Goal: Task Accomplishment & Management: Manage account settings

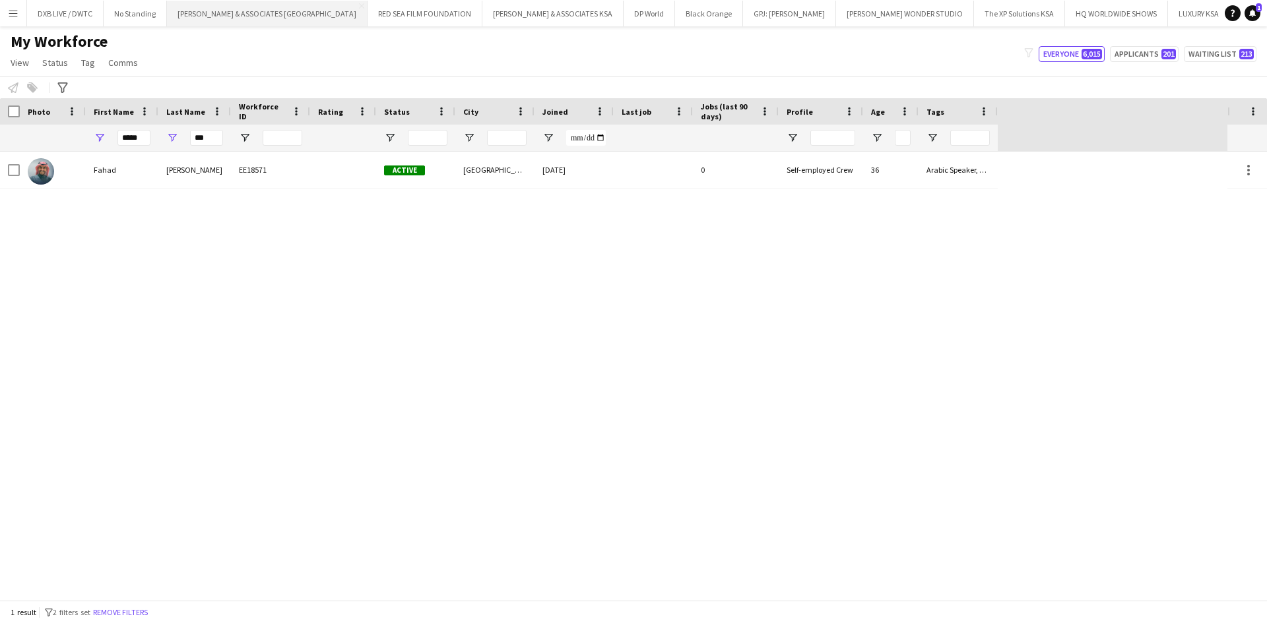
click at [222, 12] on button "[PERSON_NAME] & ASSOCIATES UAE Close" at bounding box center [267, 14] width 201 height 26
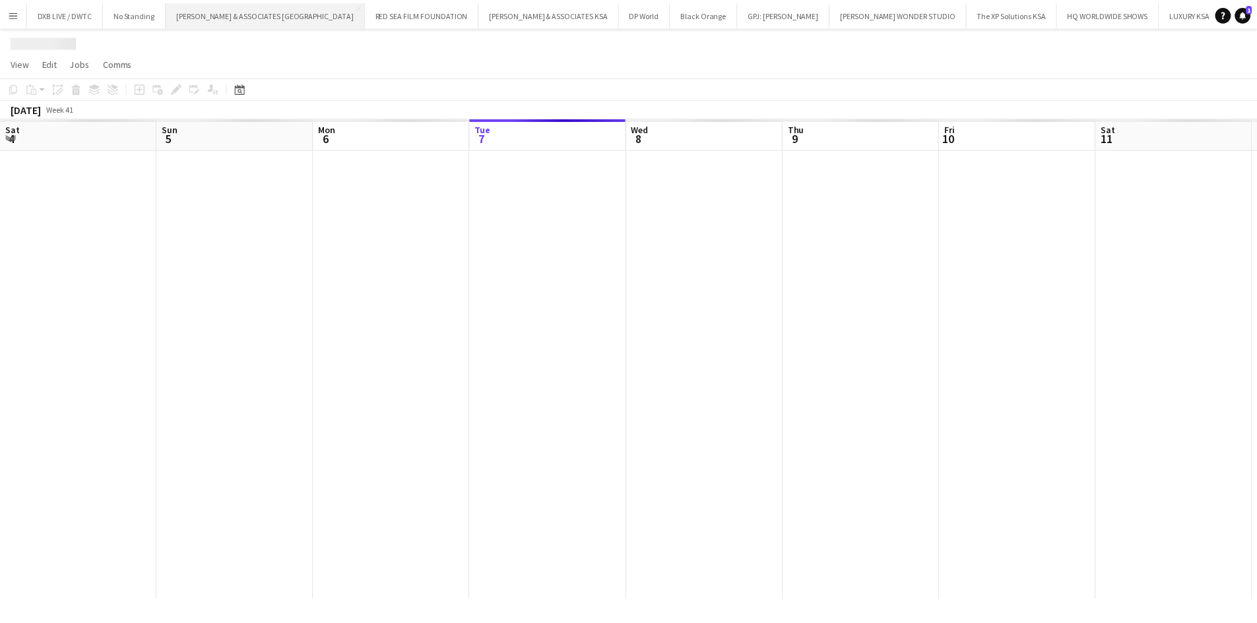
scroll to position [0, 315]
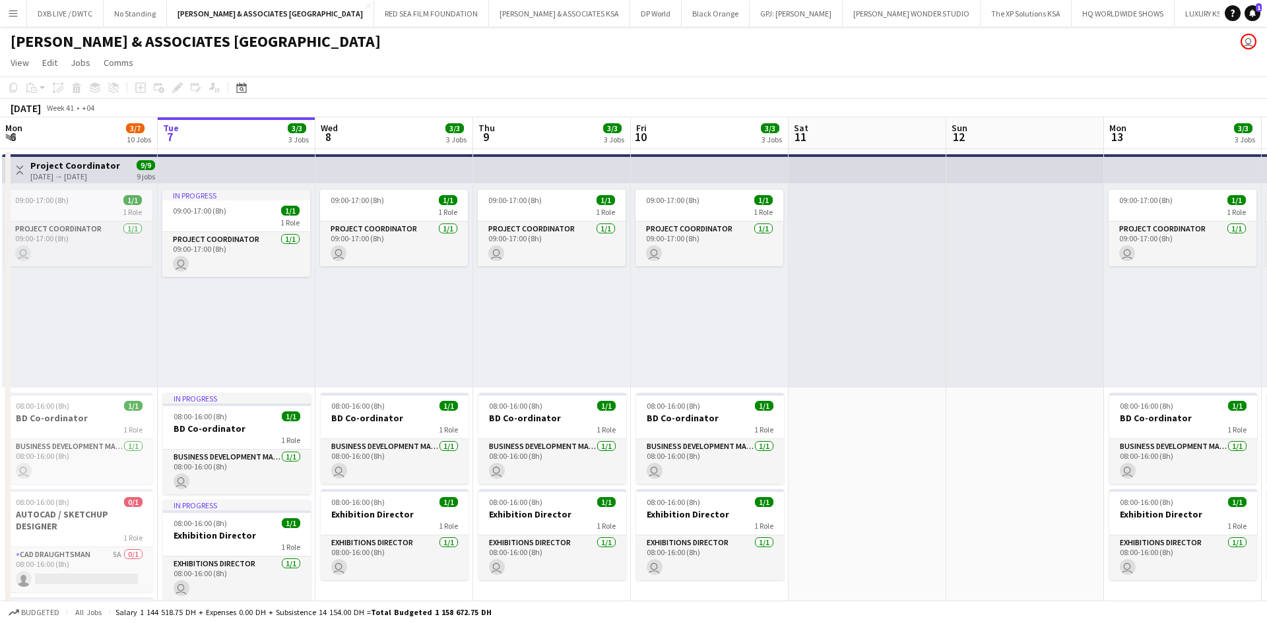
drag, startPoint x: 819, startPoint y: 393, endPoint x: 722, endPoint y: 397, distance: 97.7
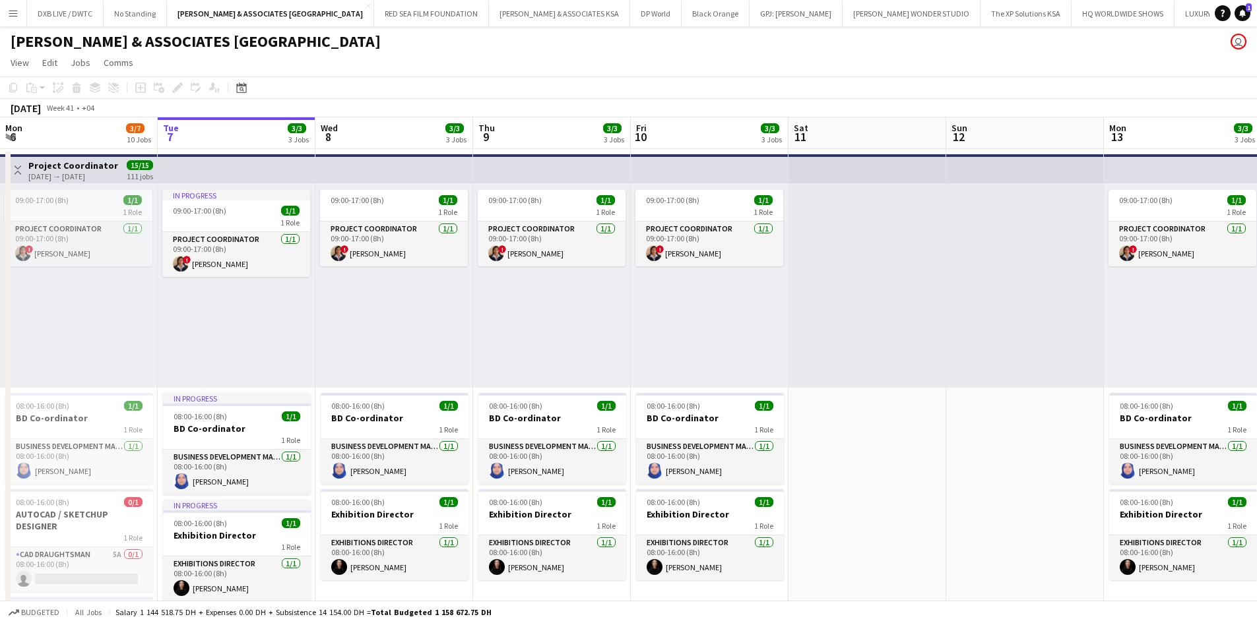
scroll to position [0, 413]
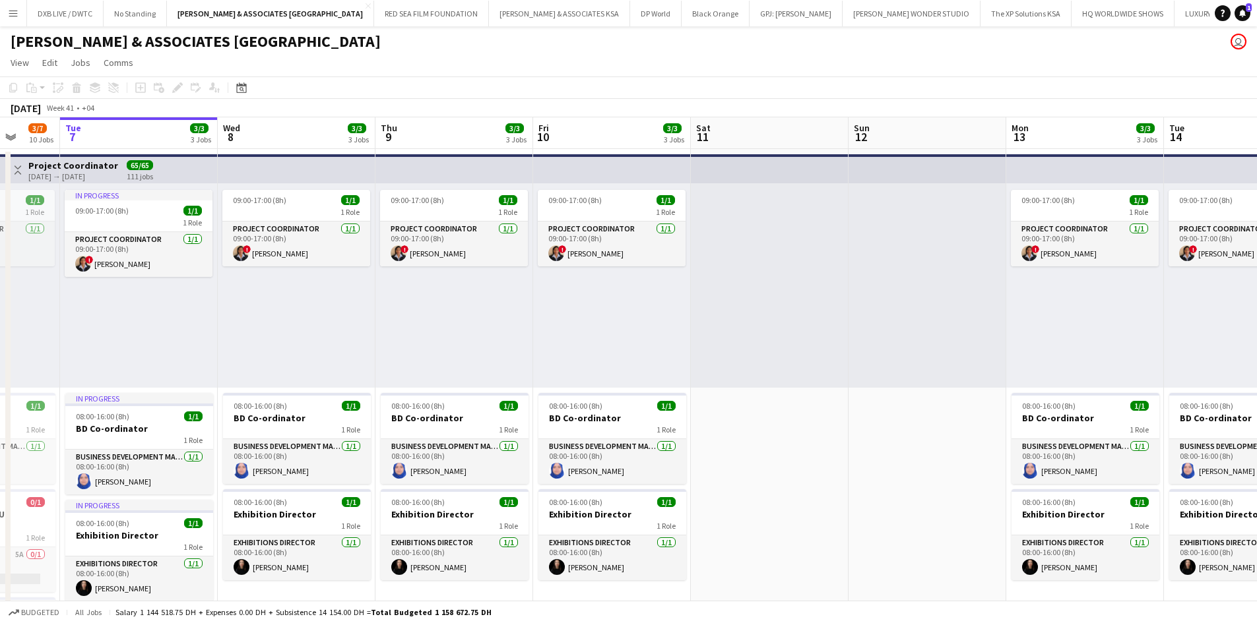
drag, startPoint x: 243, startPoint y: 393, endPoint x: 230, endPoint y: 393, distance: 12.5
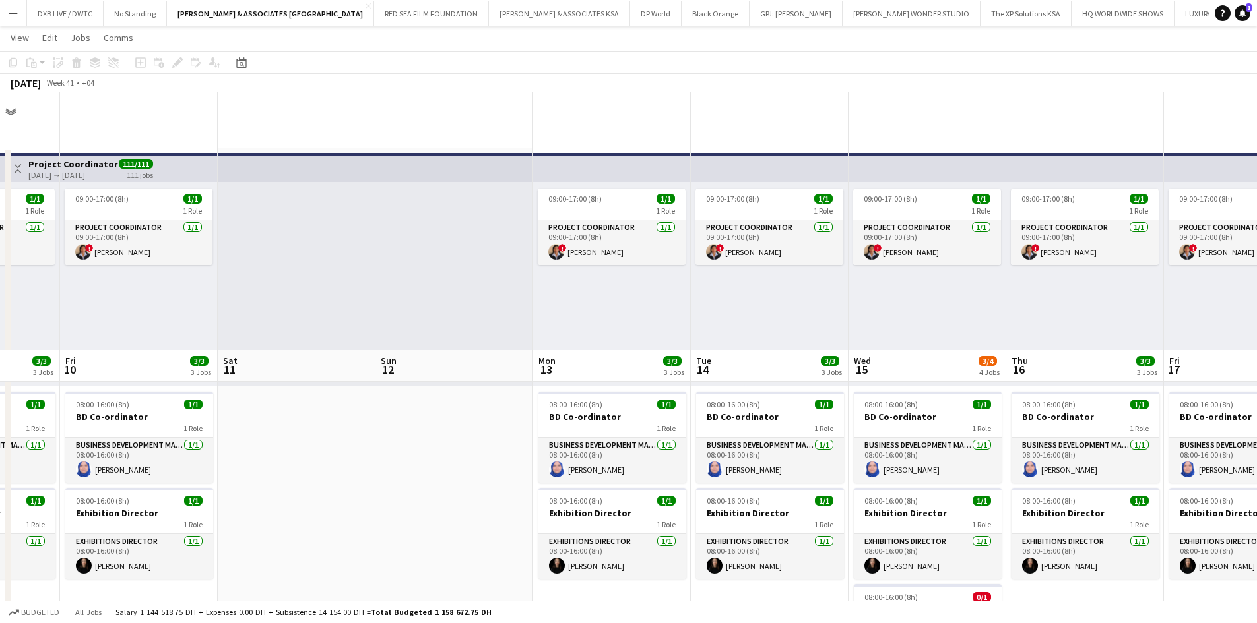
scroll to position [0, 320]
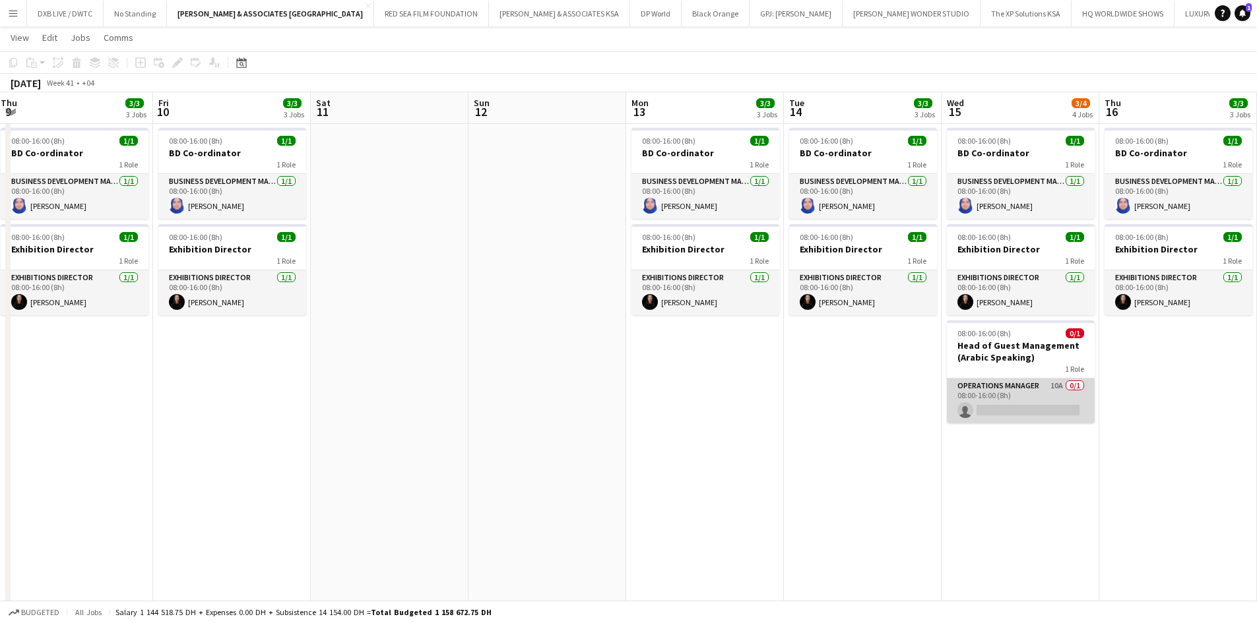
click at [844, 385] on app-card-role "Operations Manager 10A 0/1 08:00-16:00 (8h) single-neutral-actions" at bounding box center [1021, 401] width 148 height 45
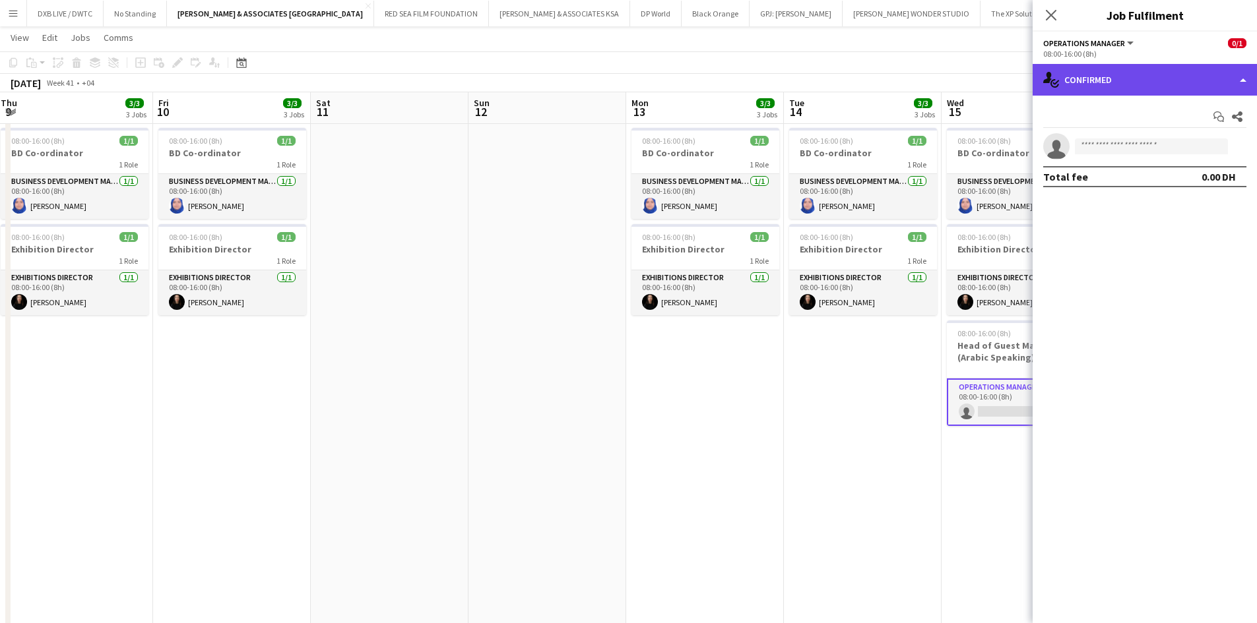
click at [844, 88] on div "single-neutral-actions-check-2 Confirmed" at bounding box center [1144, 80] width 224 height 32
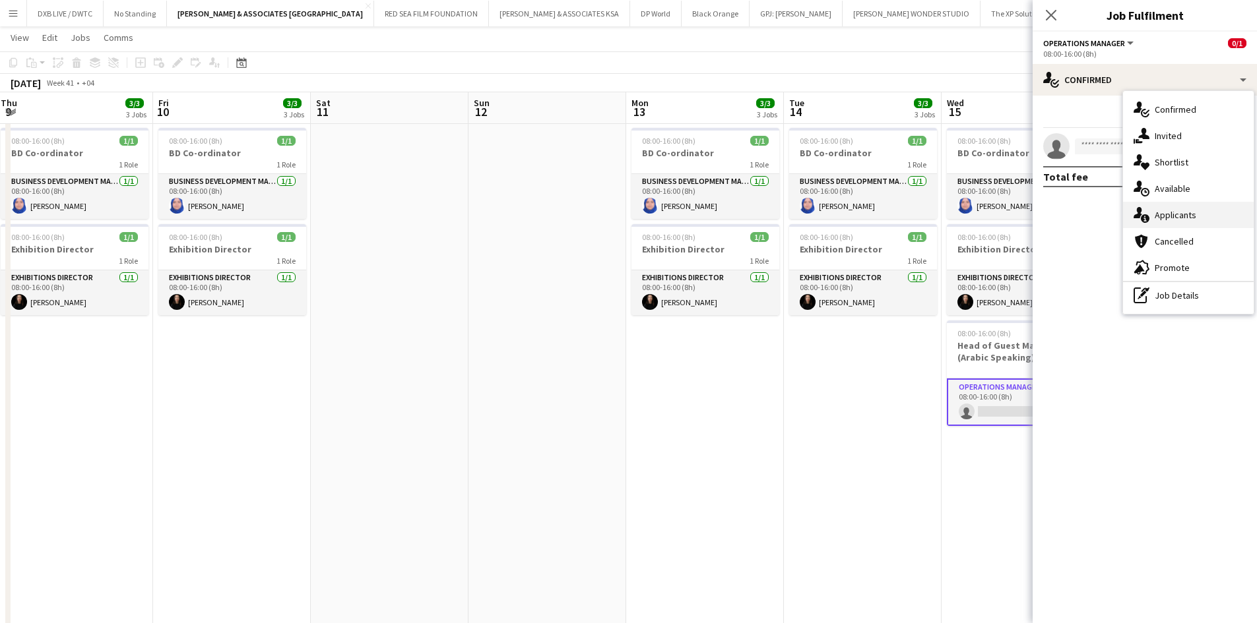
click at [844, 205] on div "single-neutral-actions-information Applicants" at bounding box center [1188, 215] width 131 height 26
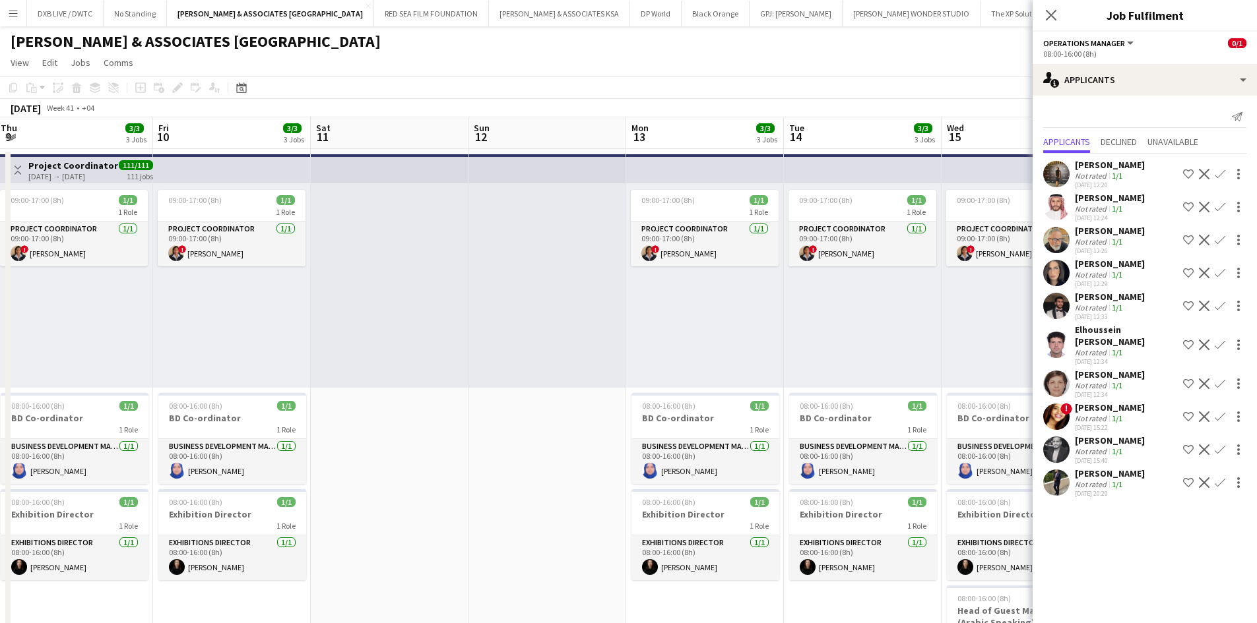
scroll to position [66, 0]
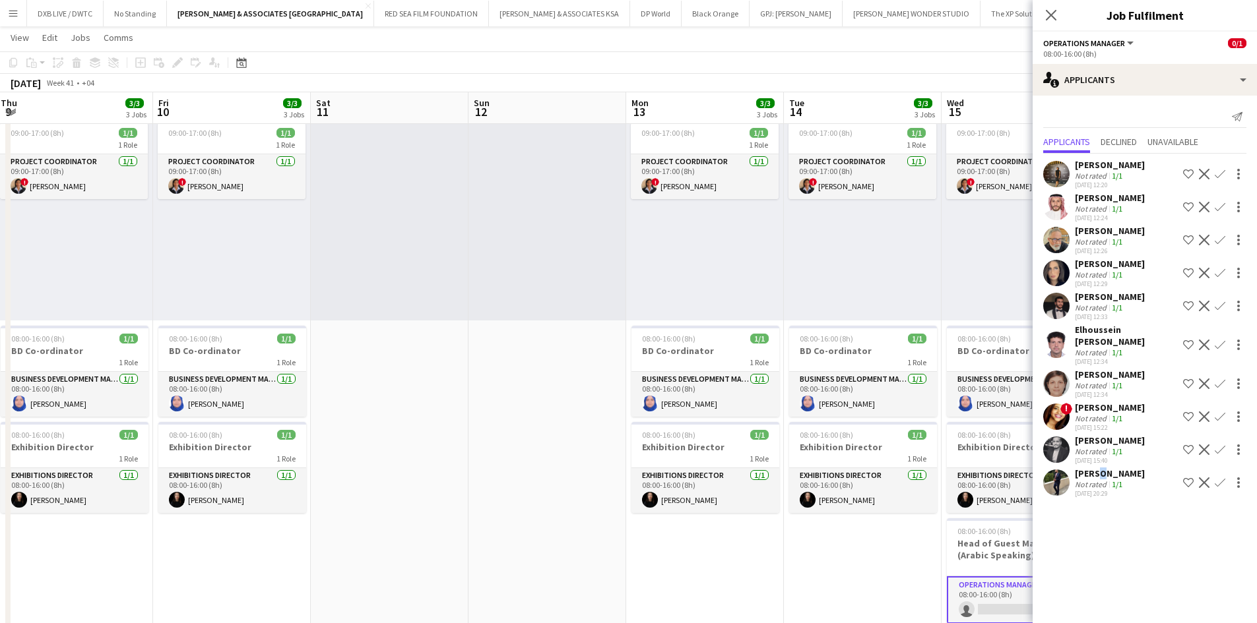
click at [844, 385] on div "[PERSON_NAME]" at bounding box center [1110, 474] width 70 height 12
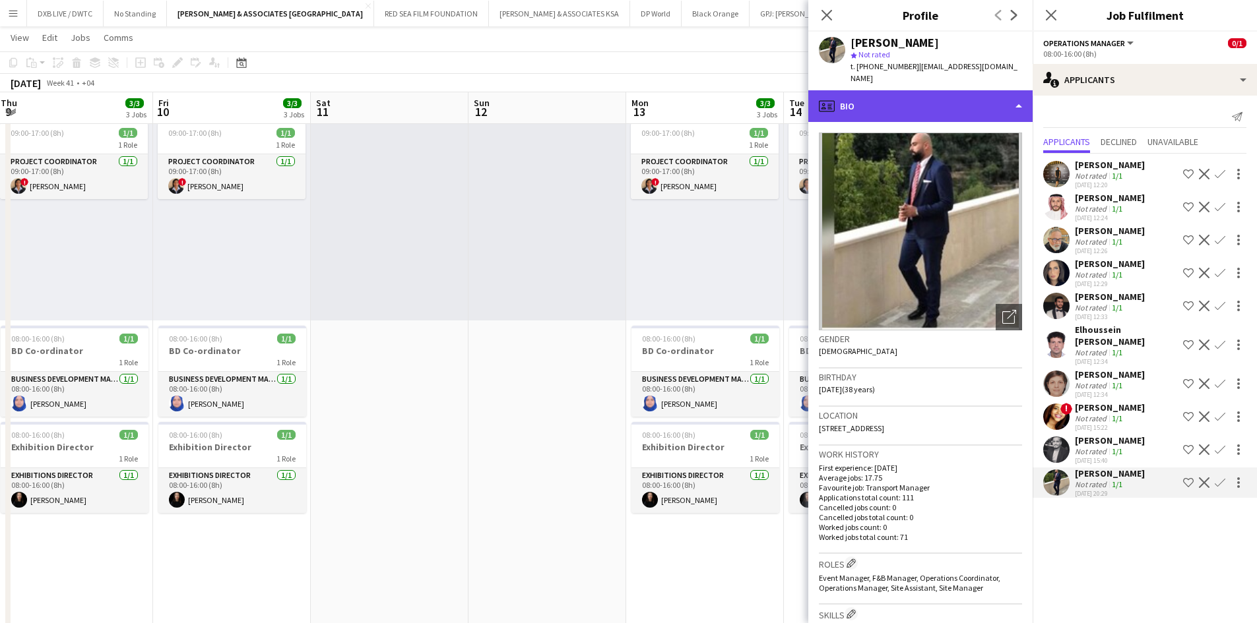
click at [844, 100] on div "profile Bio" at bounding box center [920, 106] width 224 height 32
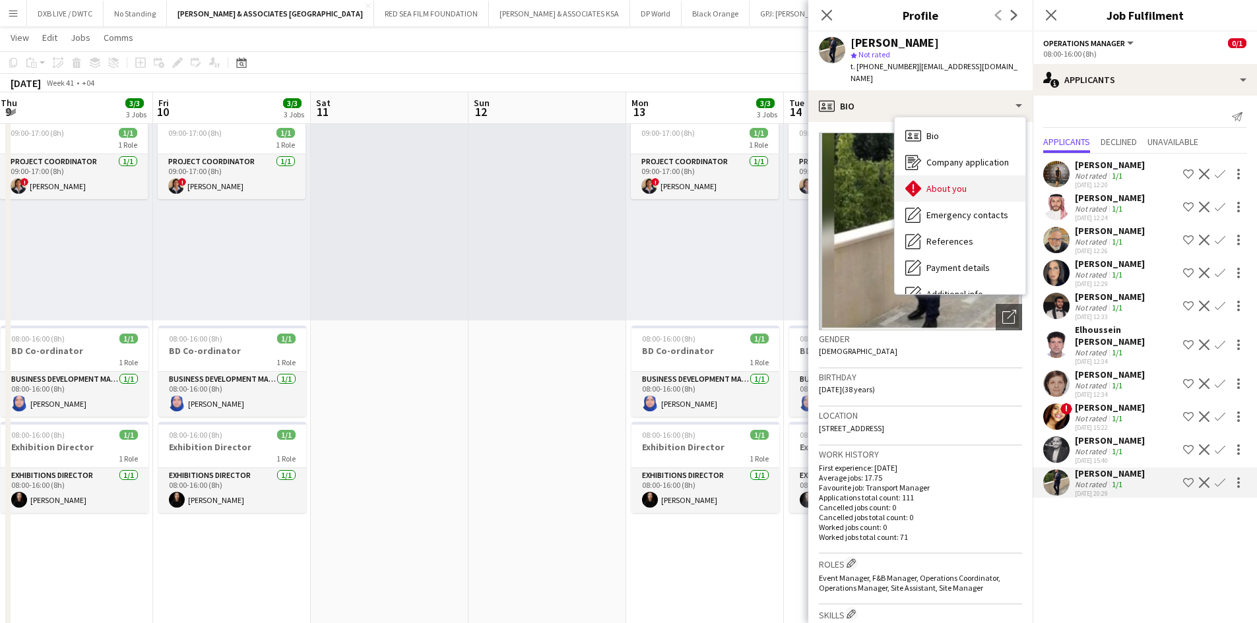
click at [844, 175] on div "About you About you" at bounding box center [960, 188] width 131 height 26
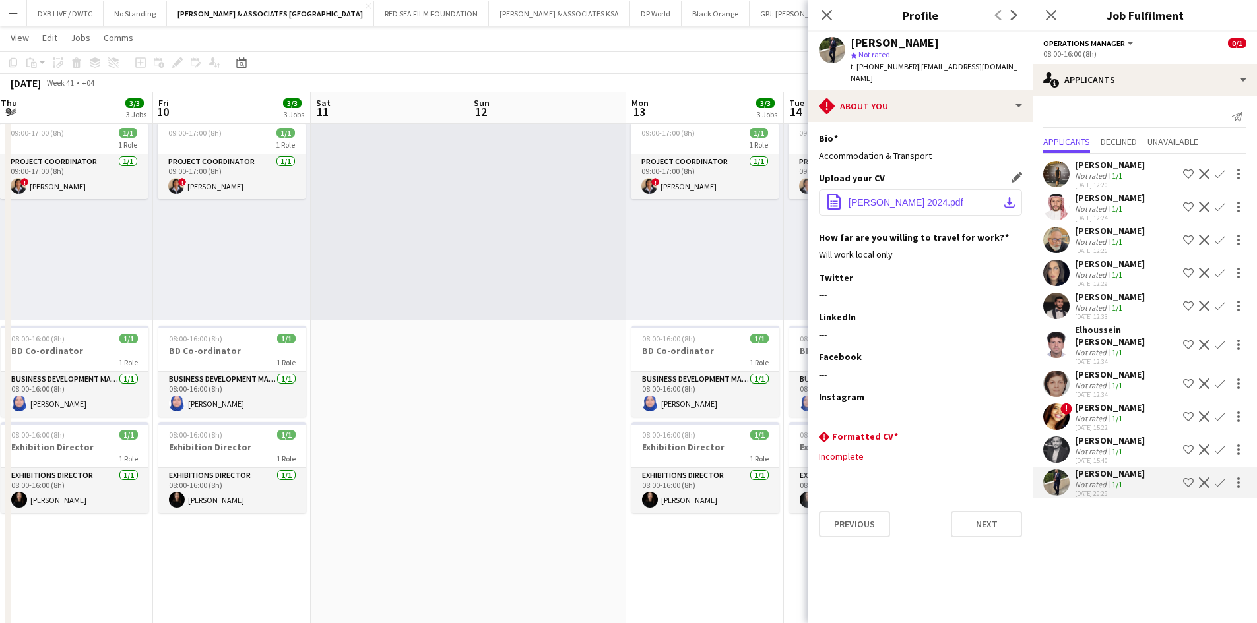
click at [844, 197] on button "office-file-sheet [PERSON_NAME] 2024.pdf download-bottom" at bounding box center [920, 202] width 203 height 26
click at [844, 385] on app-icon "Decline" at bounding box center [1204, 483] width 11 height 11
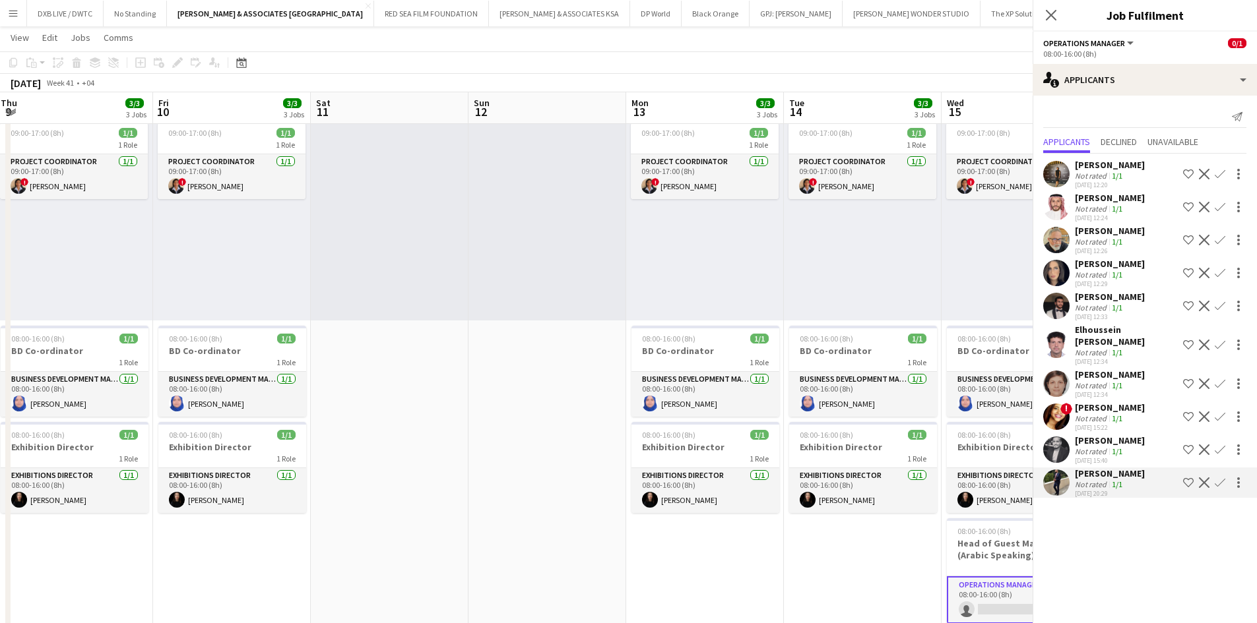
scroll to position [0, 0]
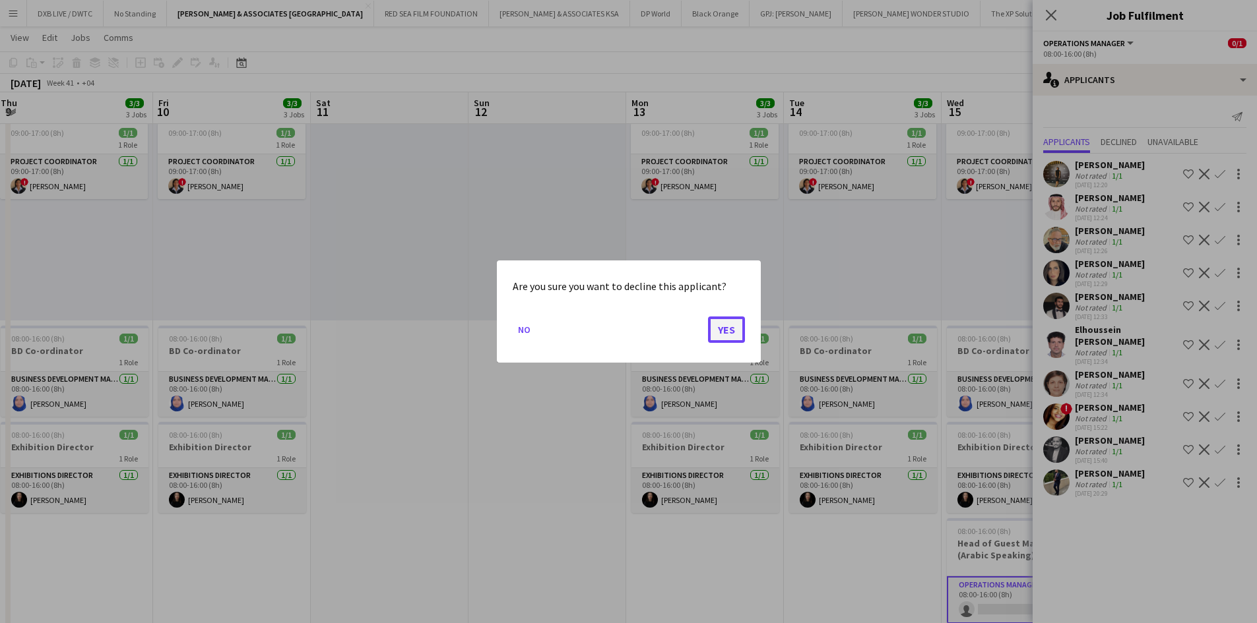
click at [708, 331] on button "Yes" at bounding box center [726, 330] width 37 height 26
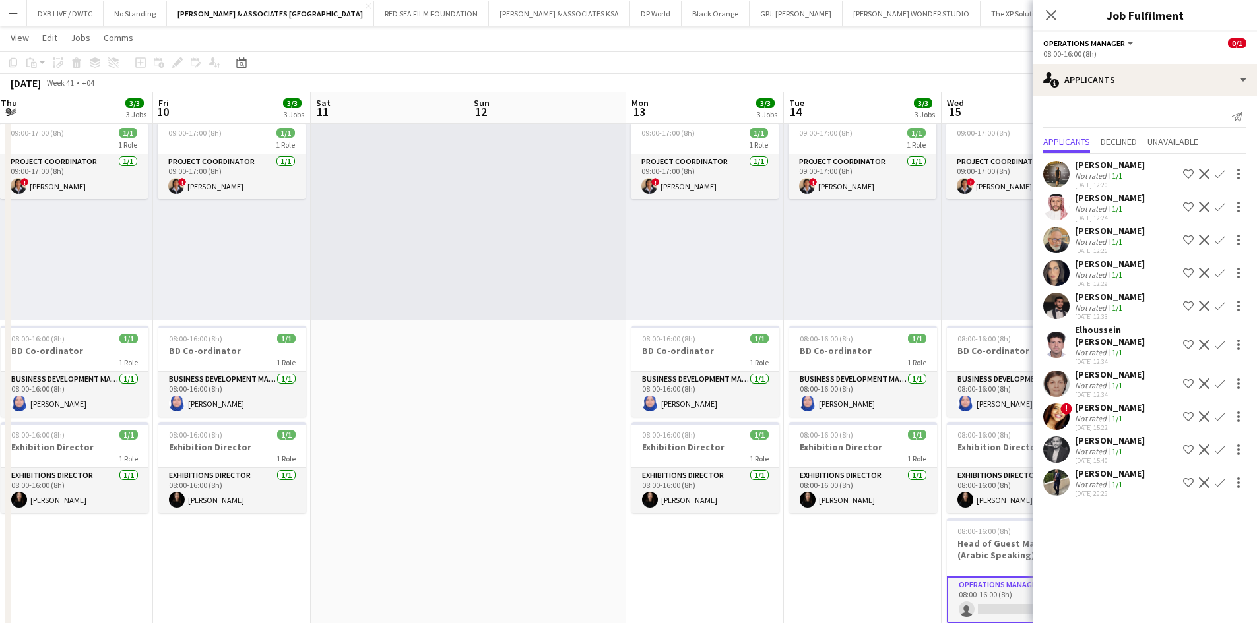
scroll to position [66, 0]
click at [844, 16] on icon at bounding box center [1050, 15] width 13 height 13
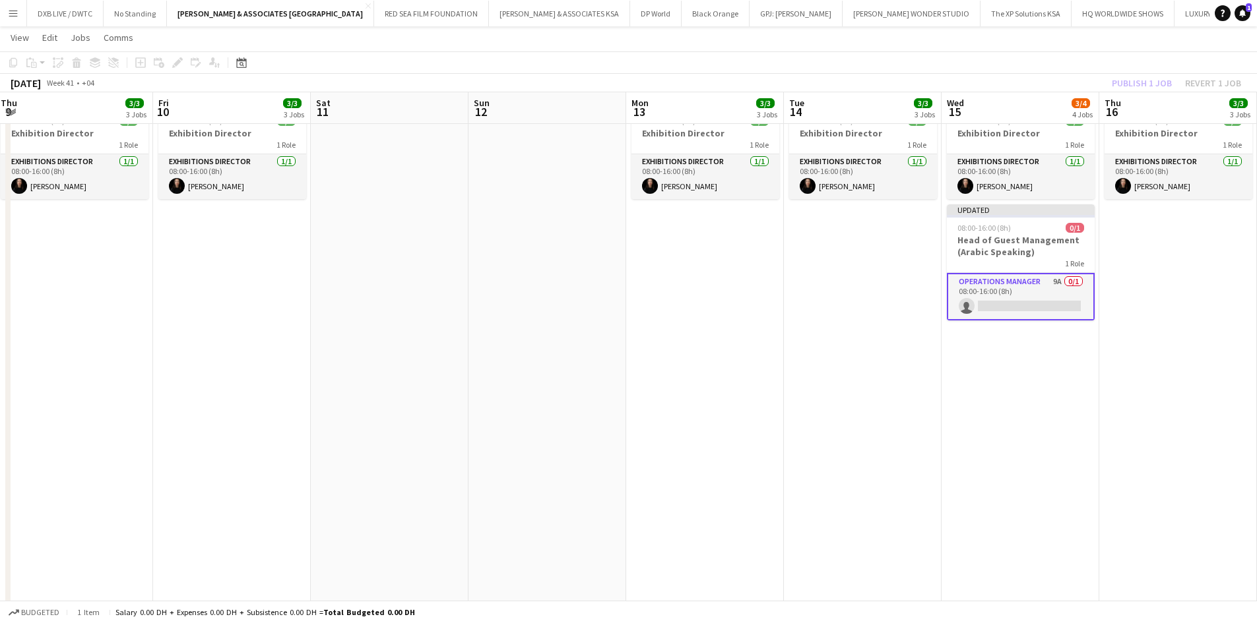
scroll to position [396, 0]
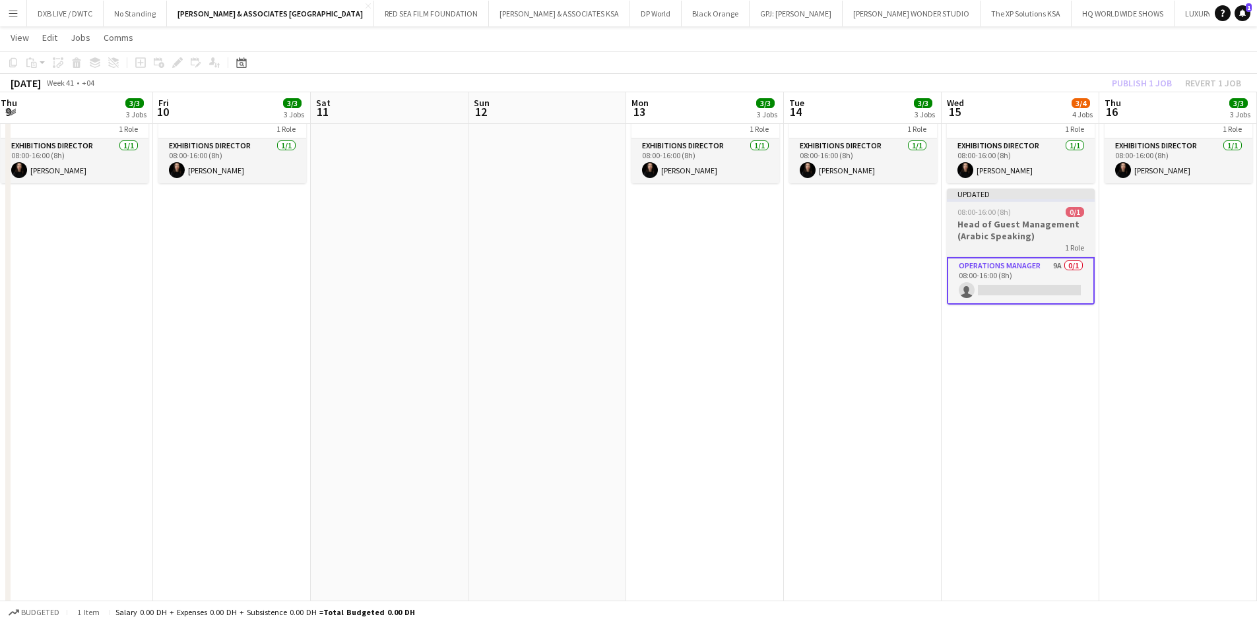
click at [844, 216] on span "08:00-16:00 (8h)" at bounding box center [983, 212] width 53 height 10
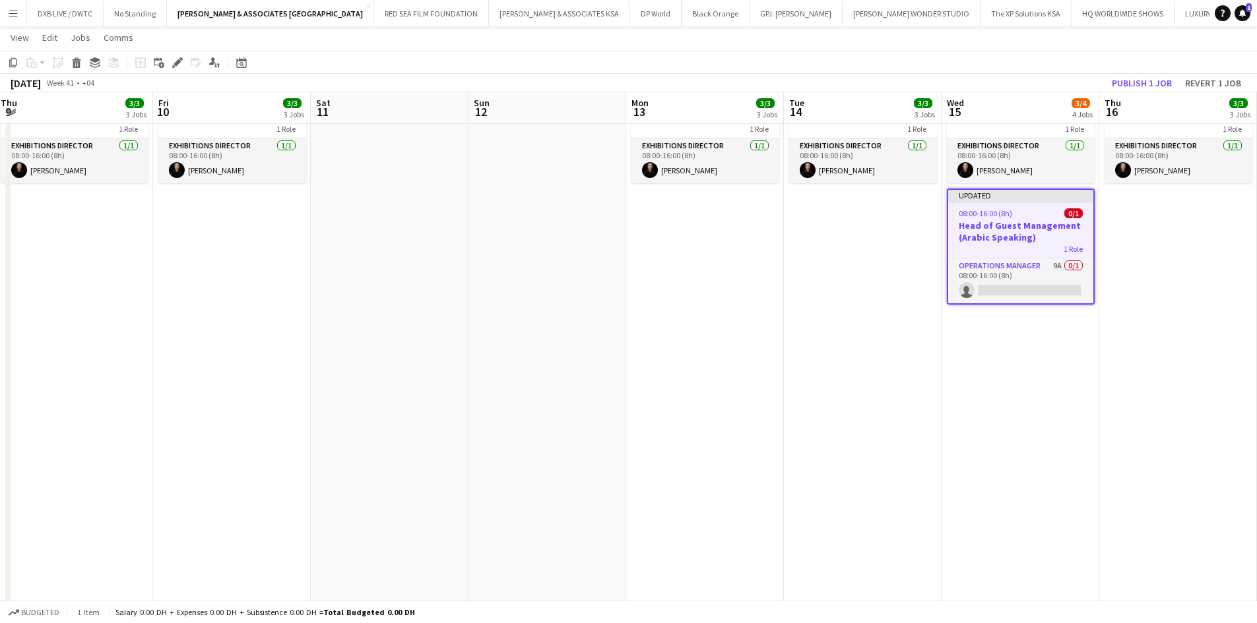
click at [844, 239] on h3 "Head of Guest Management (Arabic Speaking)" at bounding box center [1020, 232] width 145 height 24
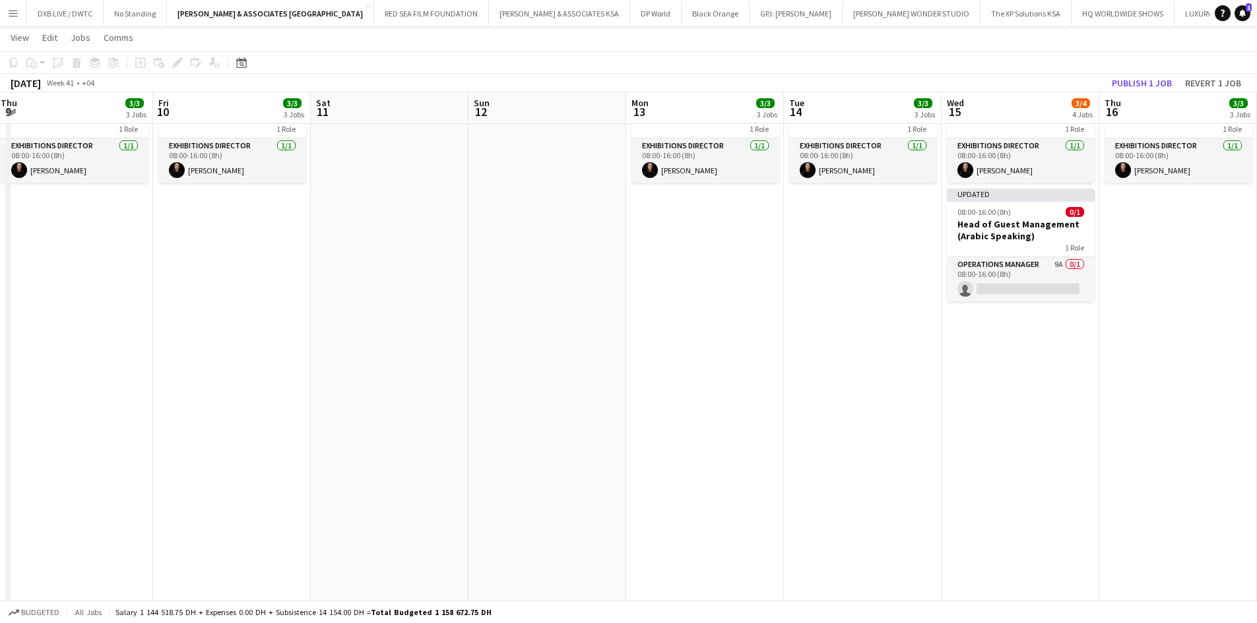
click at [844, 385] on app-date-cell "09:00-17:00 (8h) 1/1 1 Role Project Coordinator [DATE] 09:00-17:00 (8h) ! [PERS…" at bounding box center [1020, 492] width 158 height 1480
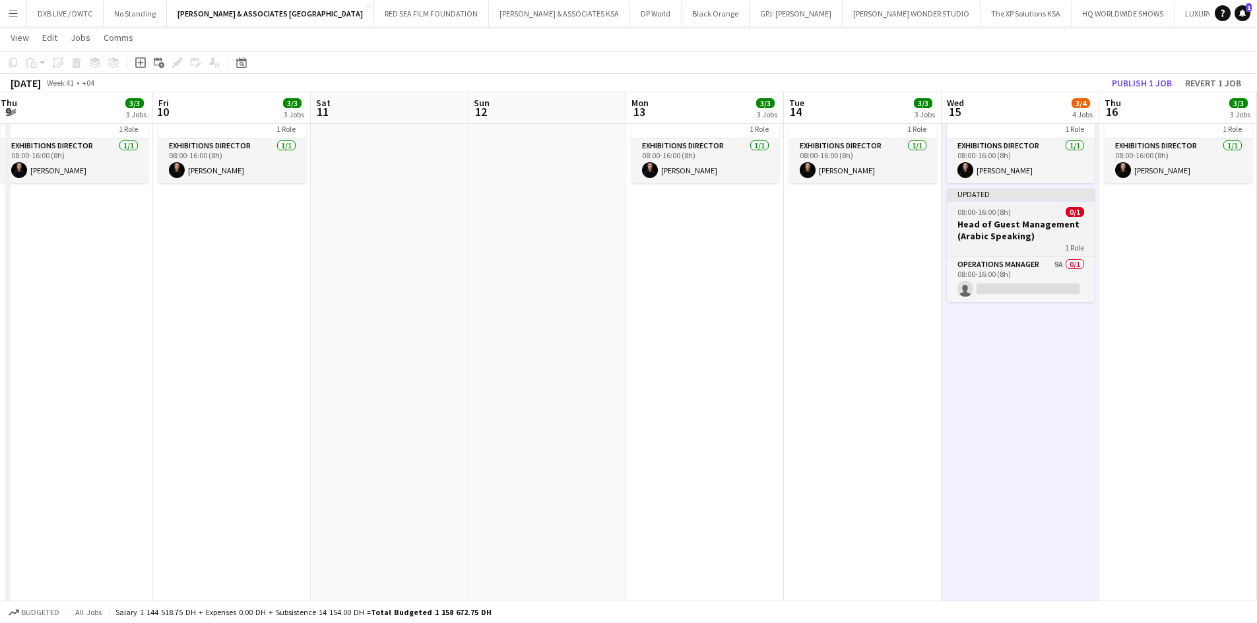
click at [844, 215] on span "08:00-16:00 (8h)" at bounding box center [983, 212] width 53 height 10
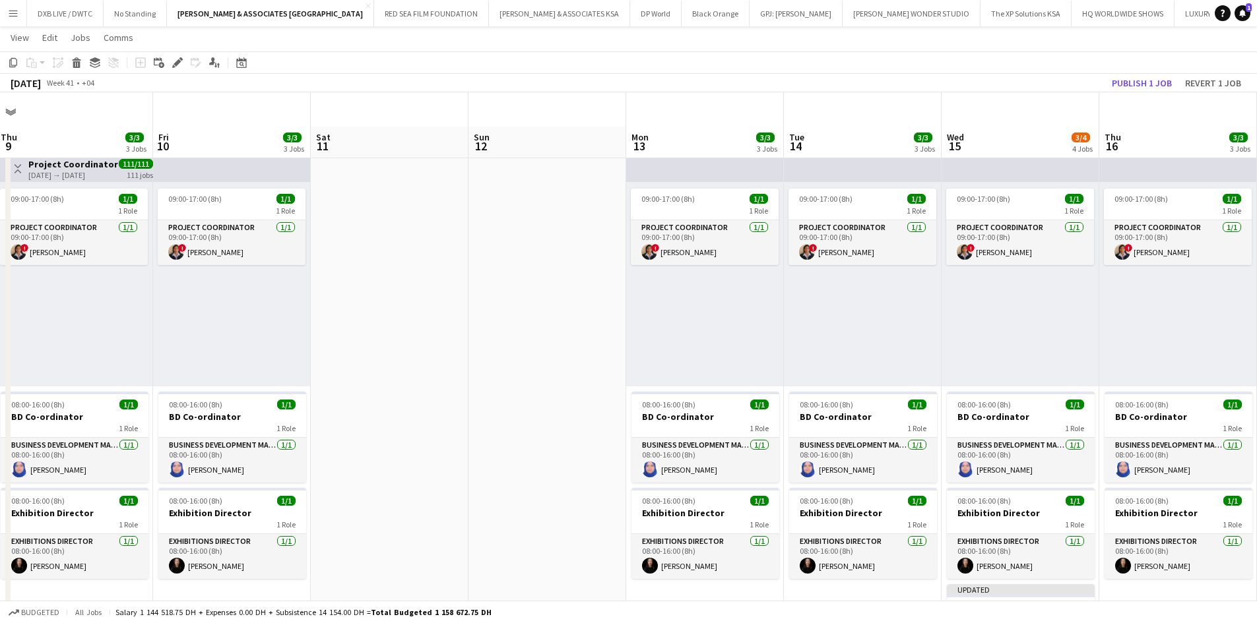
scroll to position [198, 0]
